Goal: Transaction & Acquisition: Obtain resource

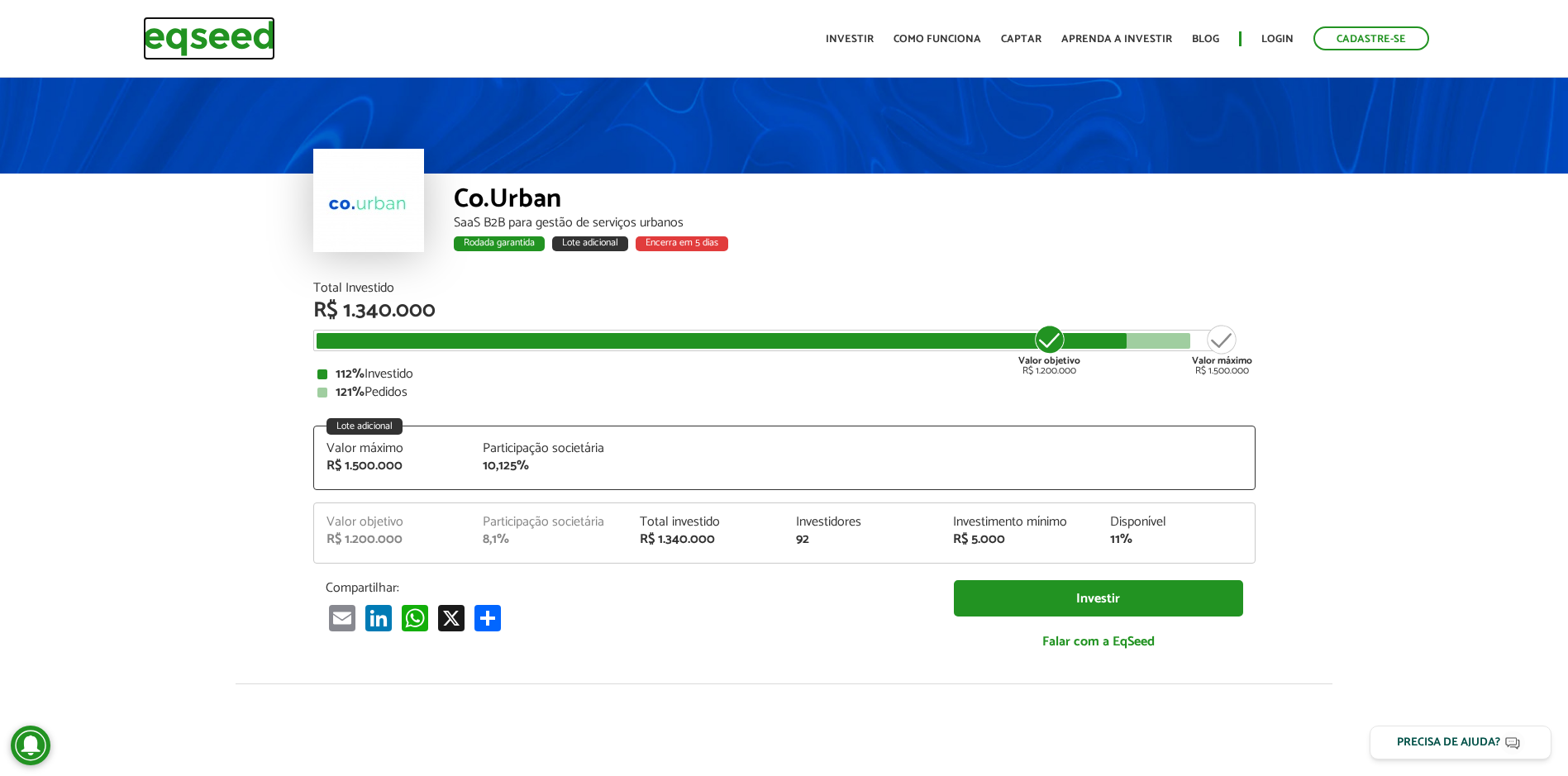
click at [242, 42] on img at bounding box center [209, 38] width 132 height 44
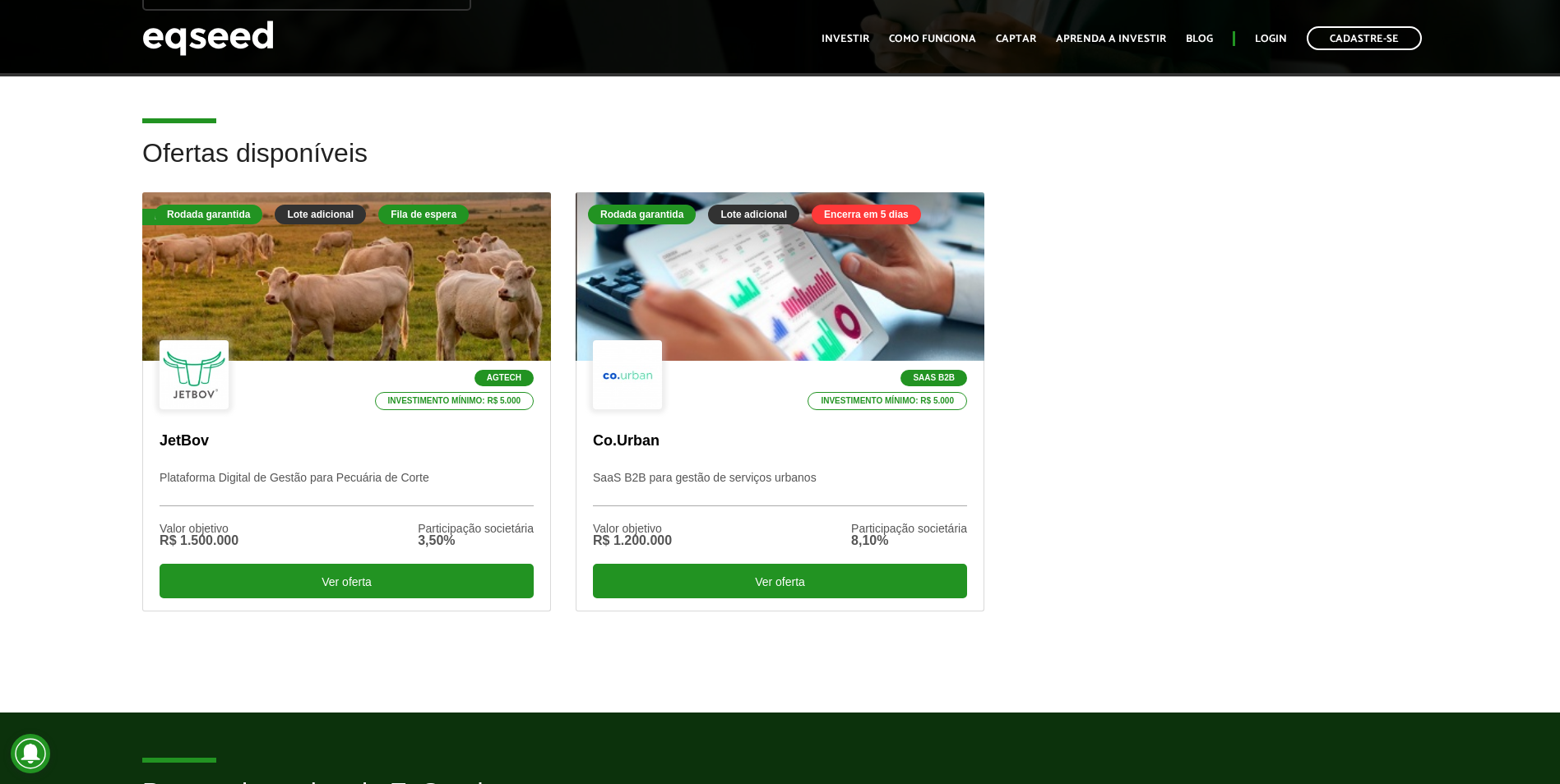
scroll to position [411, 0]
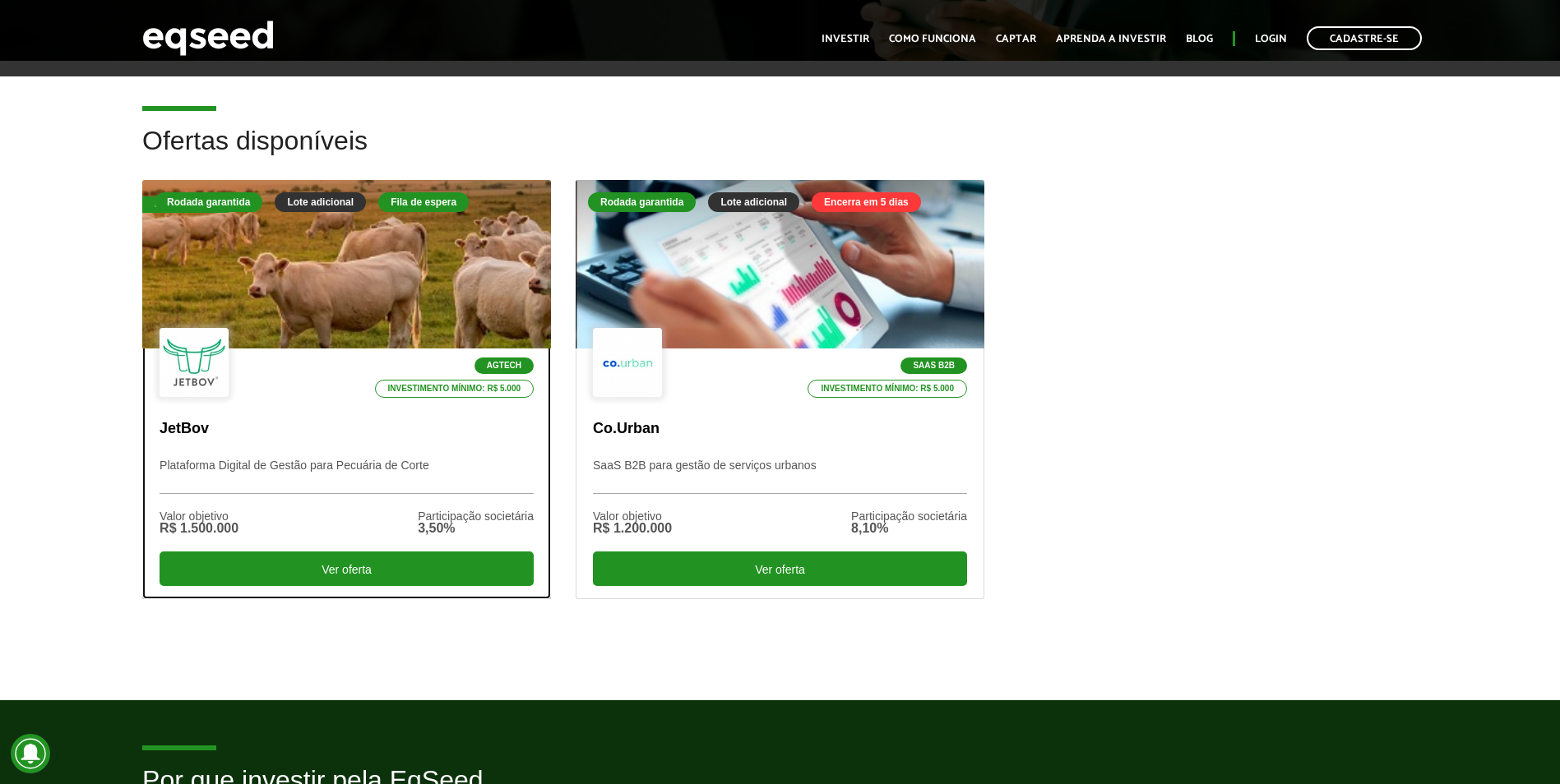
click at [413, 245] on div at bounding box center [346, 264] width 490 height 202
